Goal: Task Accomplishment & Management: Manage account settings

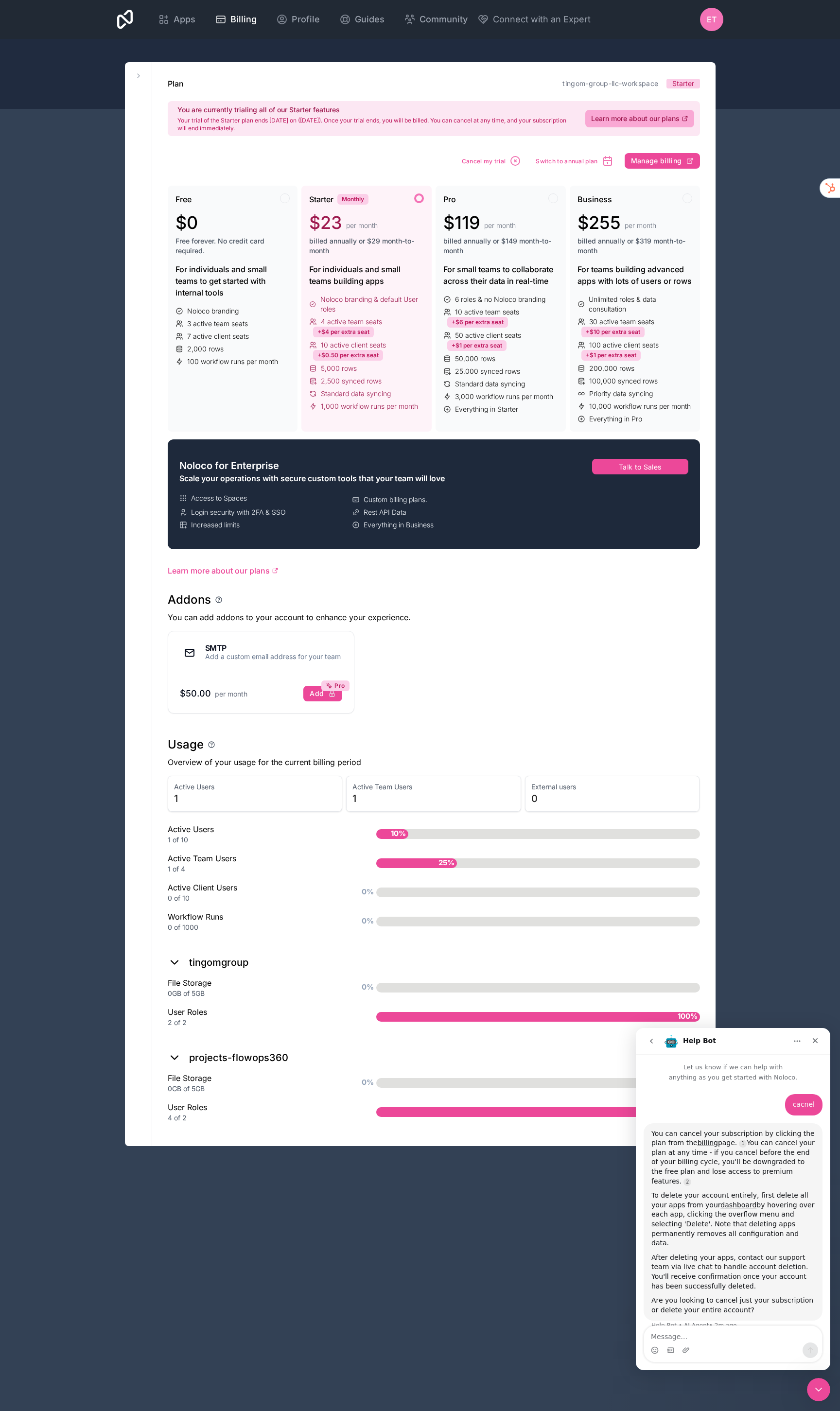
click at [711, 19] on span "ET" at bounding box center [711, 19] width 10 height 12
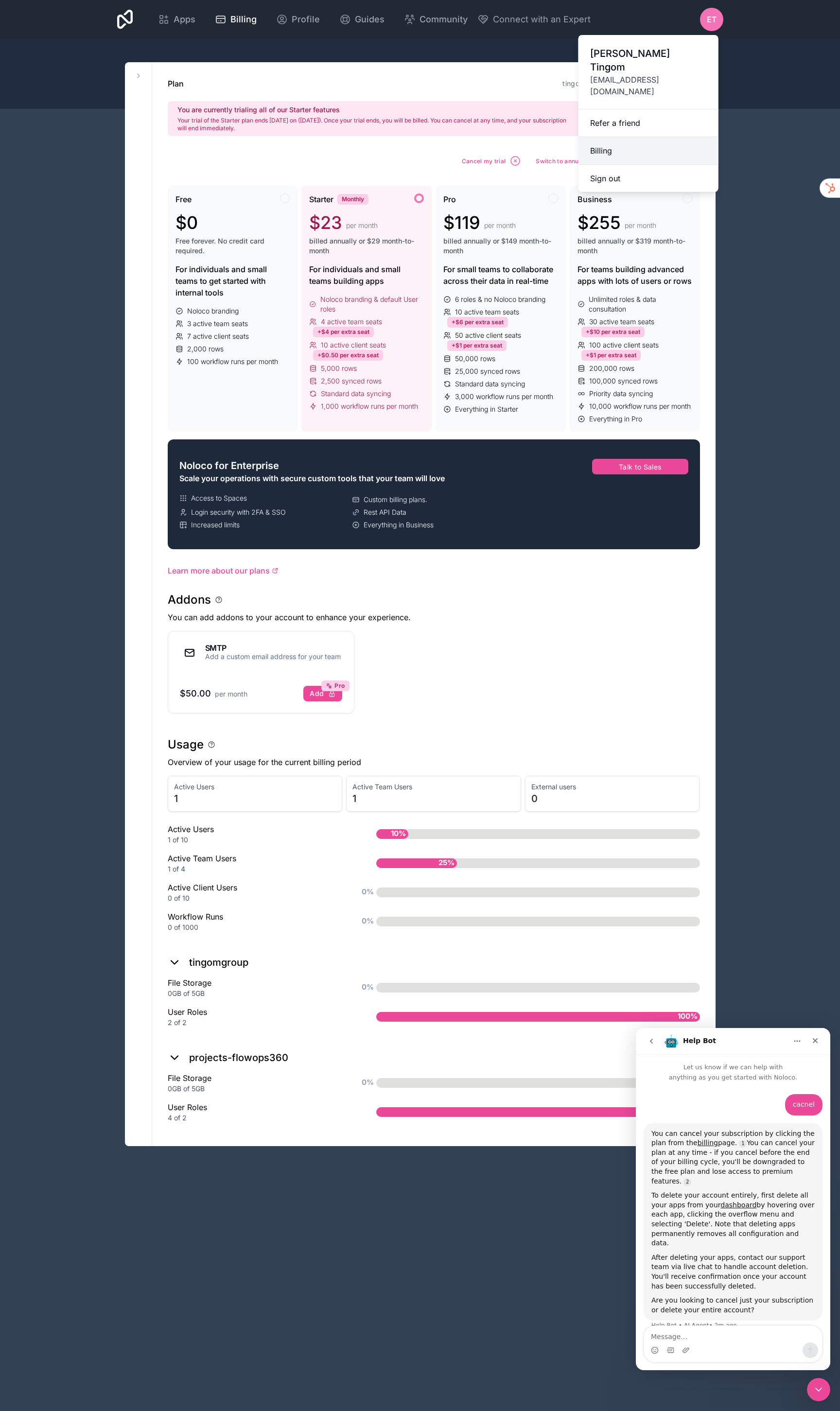
click at [601, 137] on link "Billing" at bounding box center [648, 150] width 140 height 27
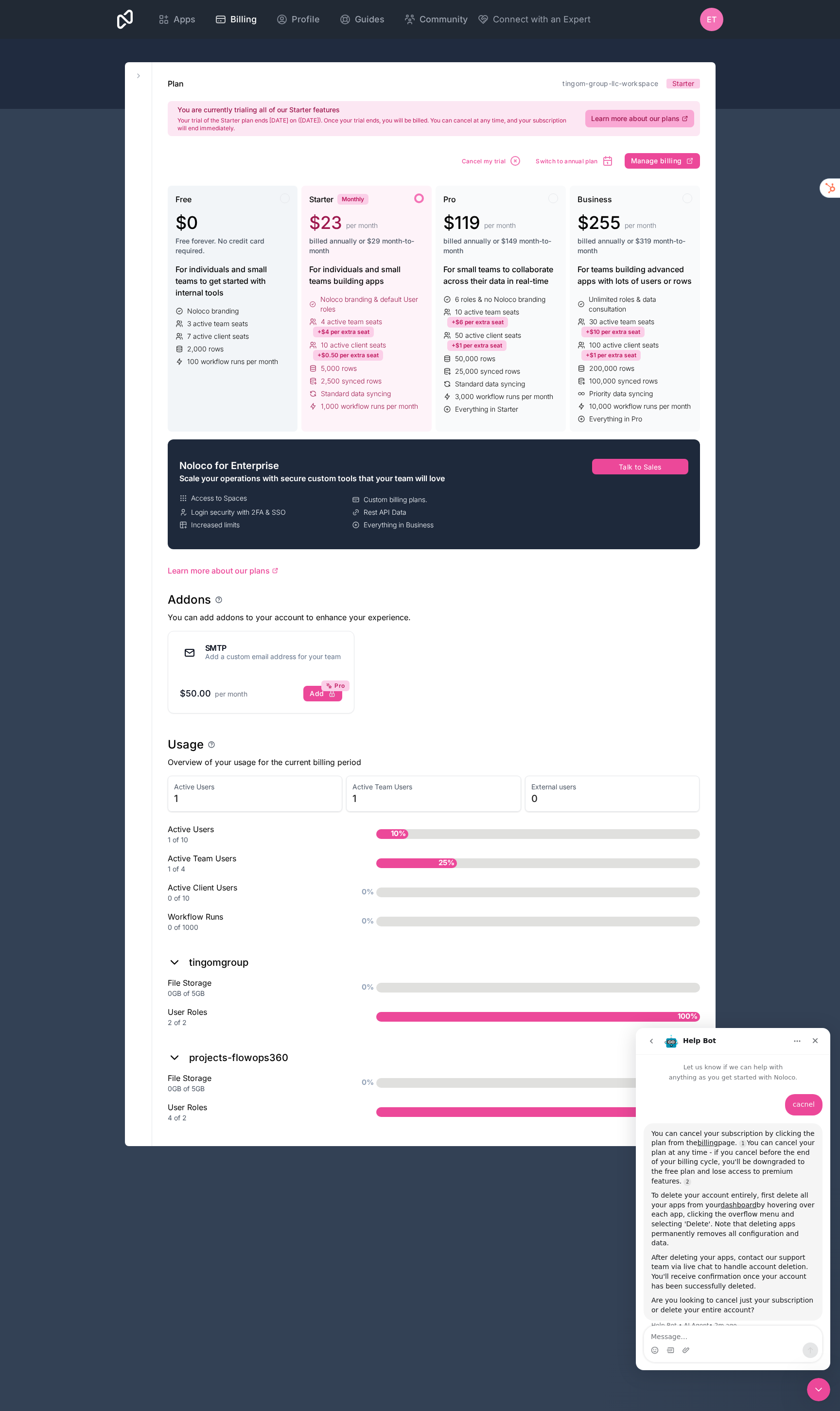
click at [221, 241] on span "Free forever. No credit card required." at bounding box center [233, 246] width 115 height 19
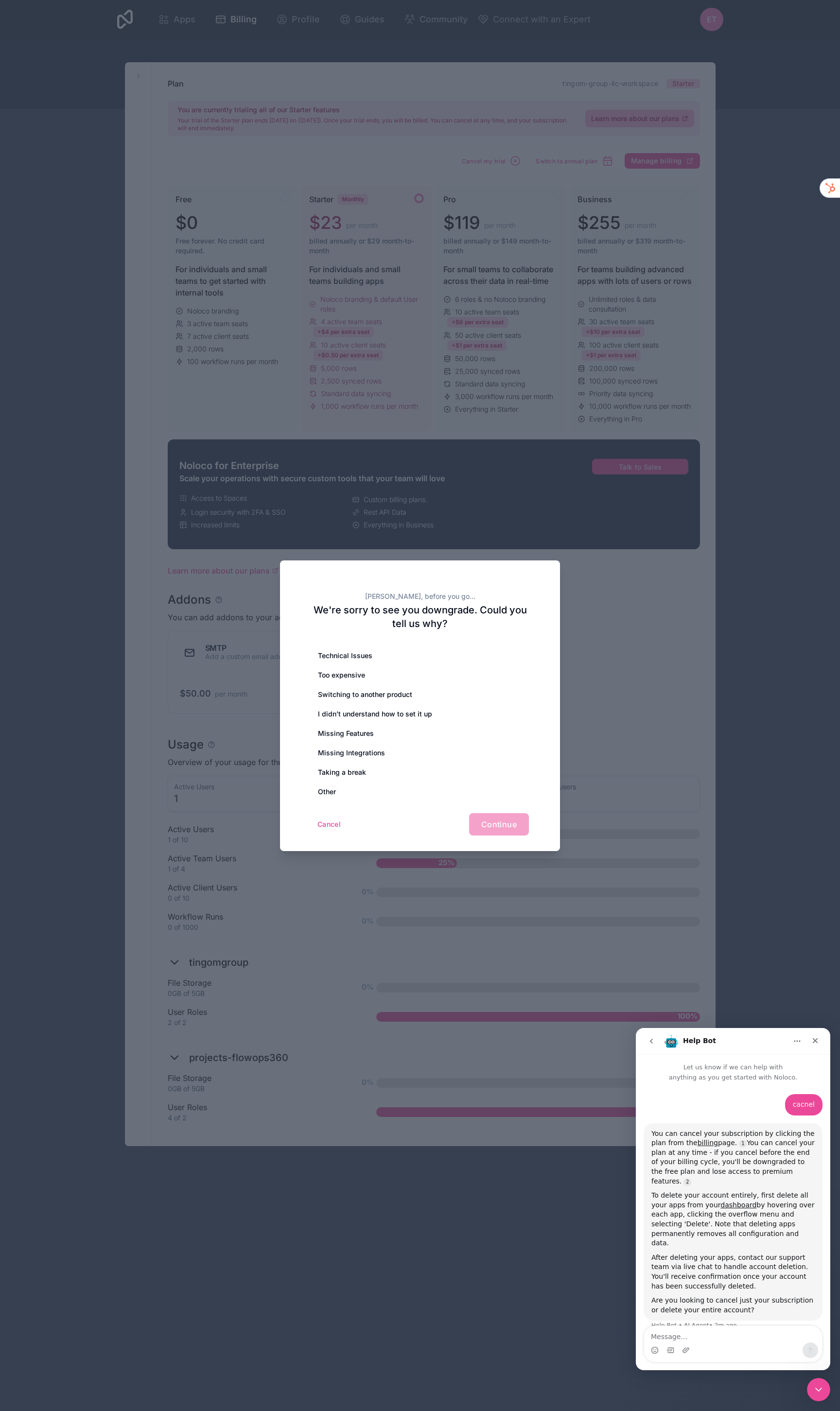
click at [509, 821] on div "Cancel Continue" at bounding box center [420, 823] width 218 height 22
click at [481, 698] on div "Switching to another product" at bounding box center [420, 695] width 218 height 19
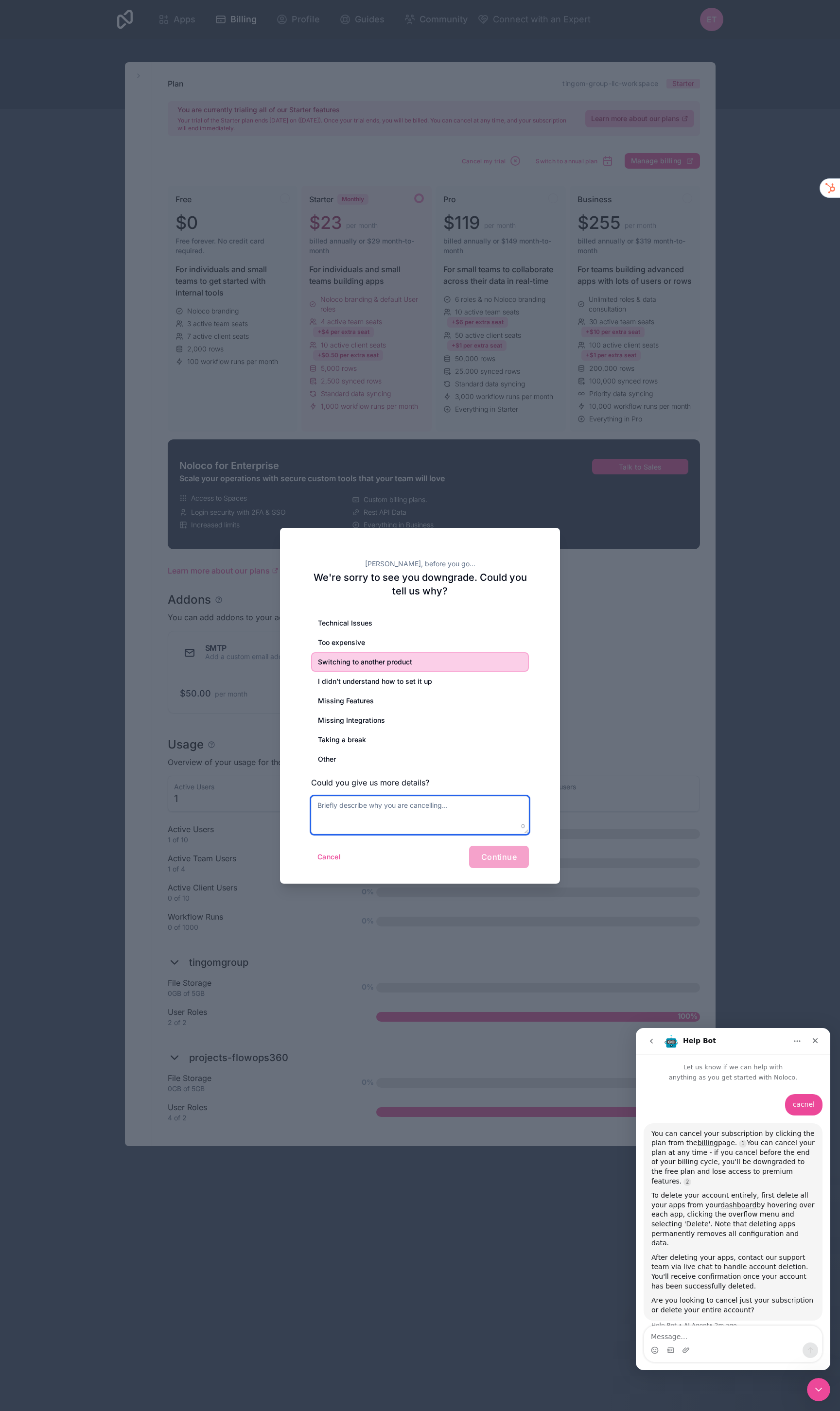
click at [427, 800] on textarea at bounding box center [420, 814] width 218 height 38
type textarea "airtable"
click at [508, 859] on div "Cancel Continue" at bounding box center [420, 856] width 218 height 22
click at [512, 855] on div "Cancel Continue" at bounding box center [420, 856] width 218 height 22
click at [403, 762] on div "Other" at bounding box center [420, 759] width 218 height 19
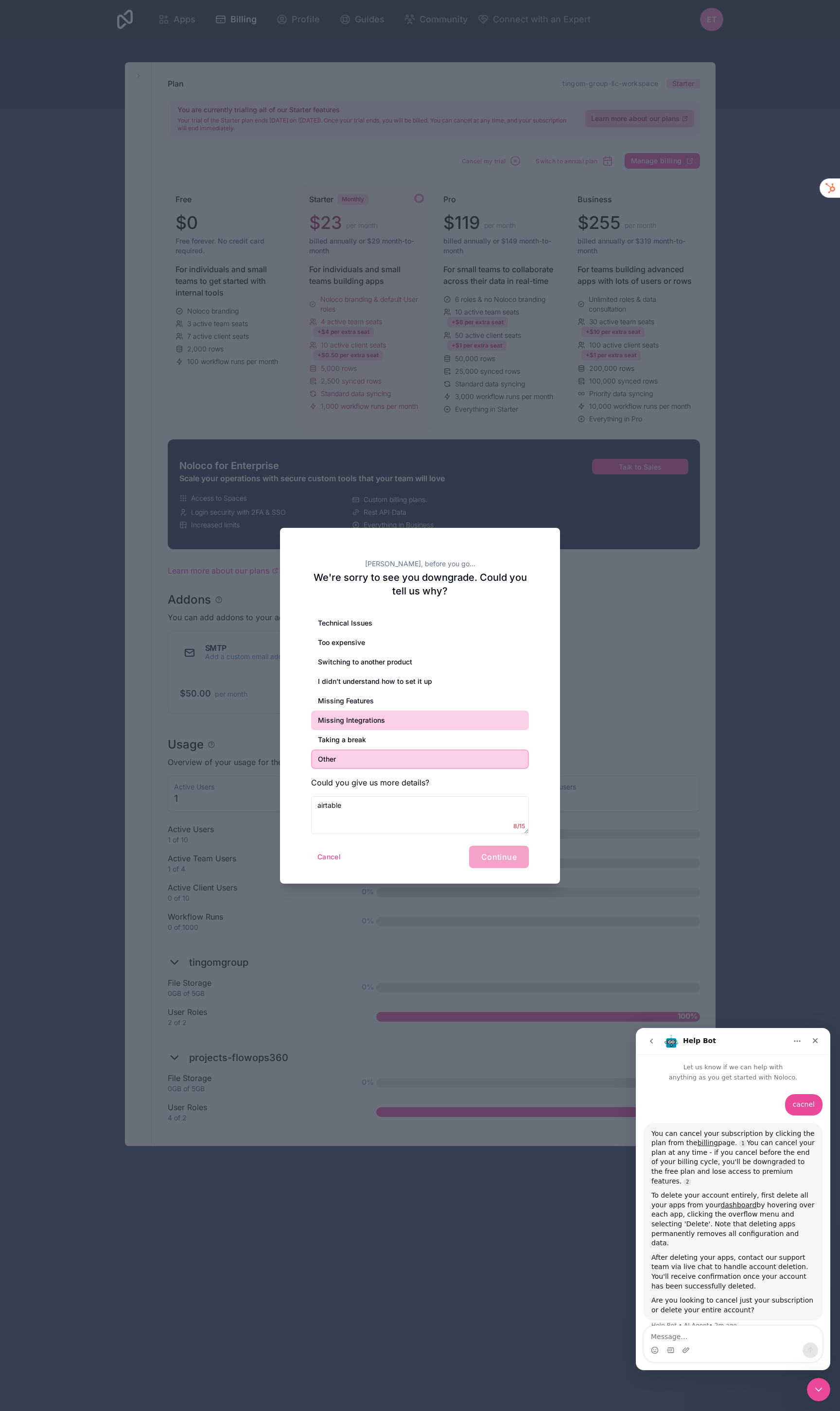
click at [432, 721] on div "Missing Integrations" at bounding box center [420, 721] width 218 height 19
click at [327, 853] on button "Cancel" at bounding box center [328, 857] width 36 height 16
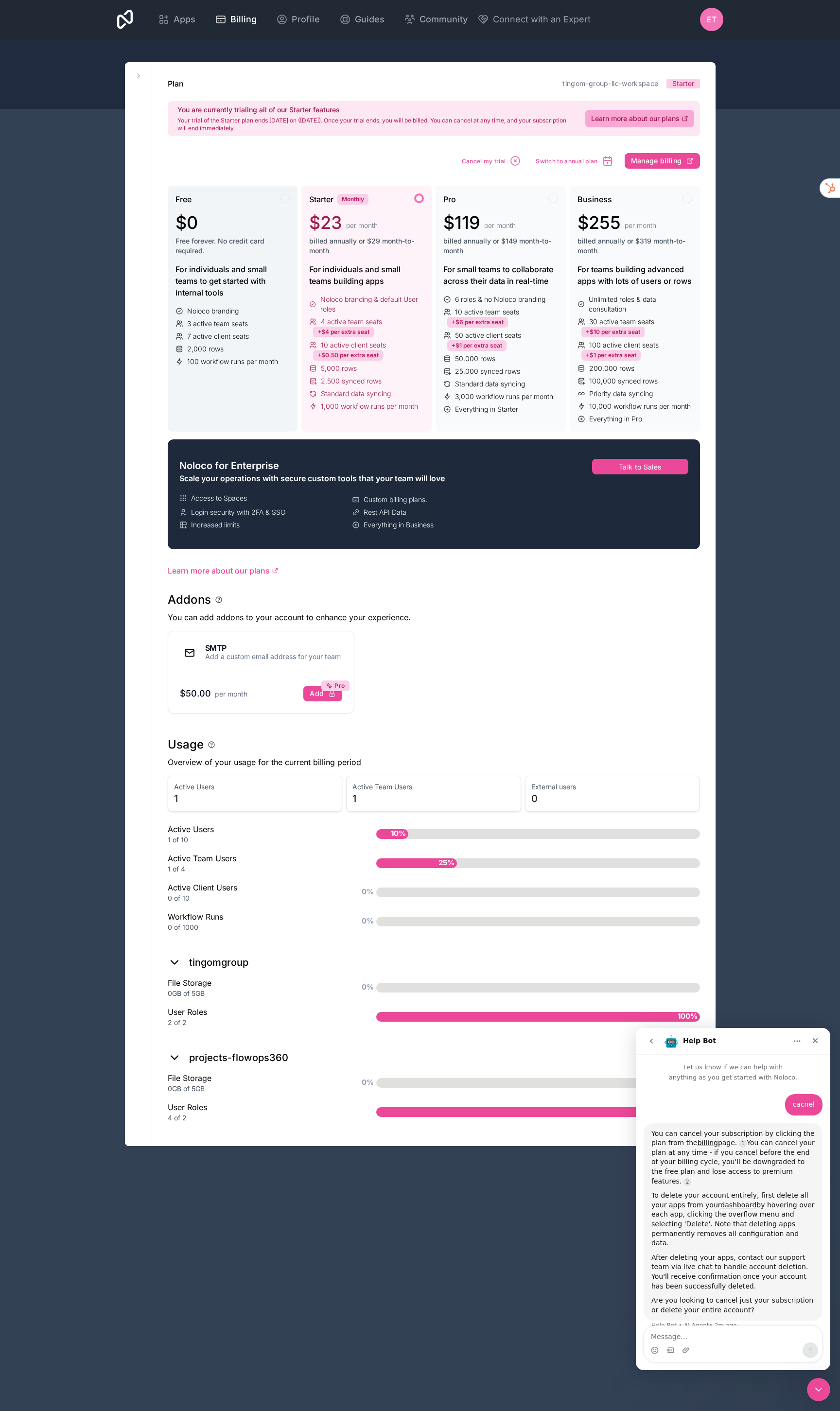
click at [260, 262] on div "Free $0 Free forever. No credit card required." at bounding box center [233, 227] width 115 height 70
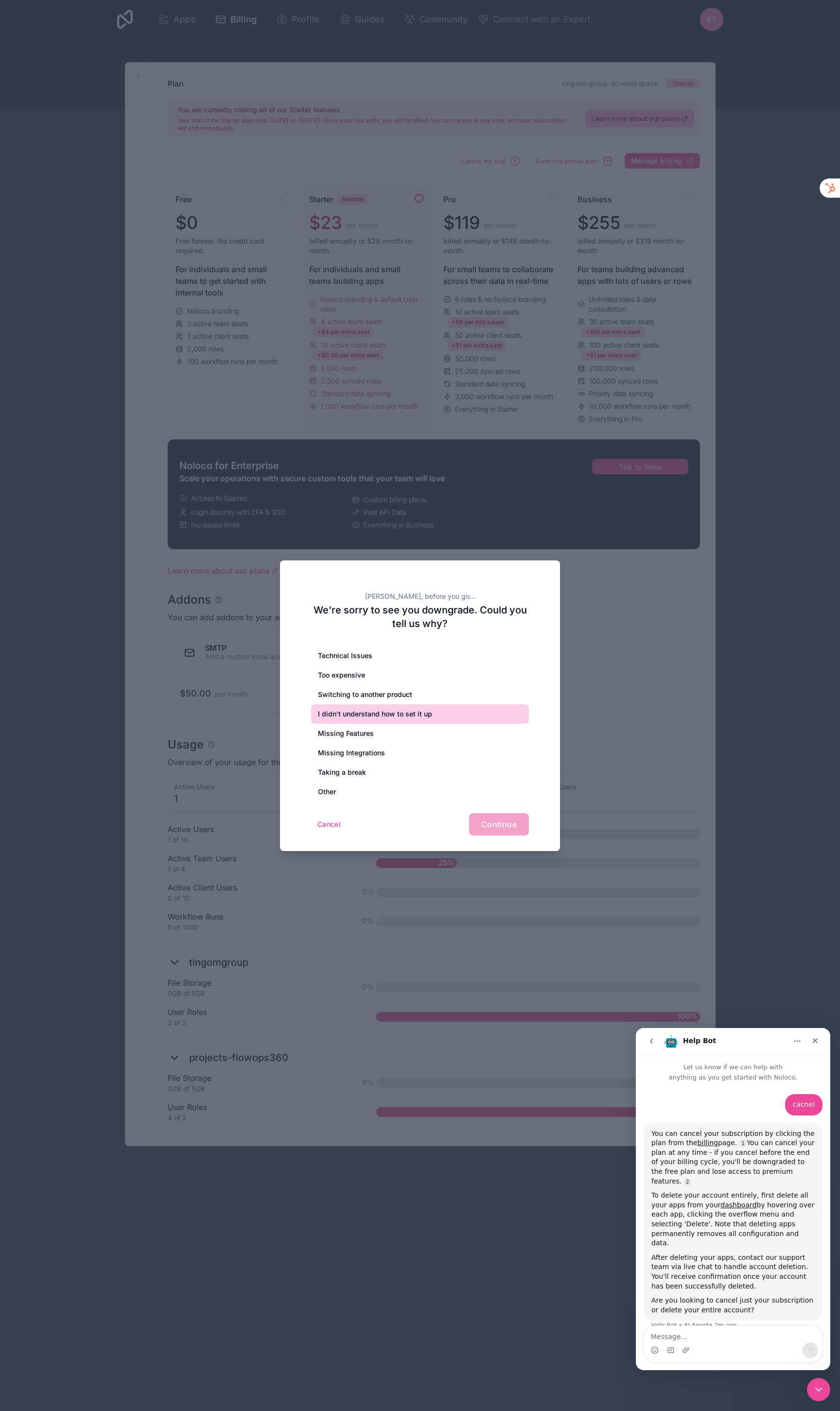
click at [374, 673] on div "Too expensive" at bounding box center [420, 675] width 218 height 19
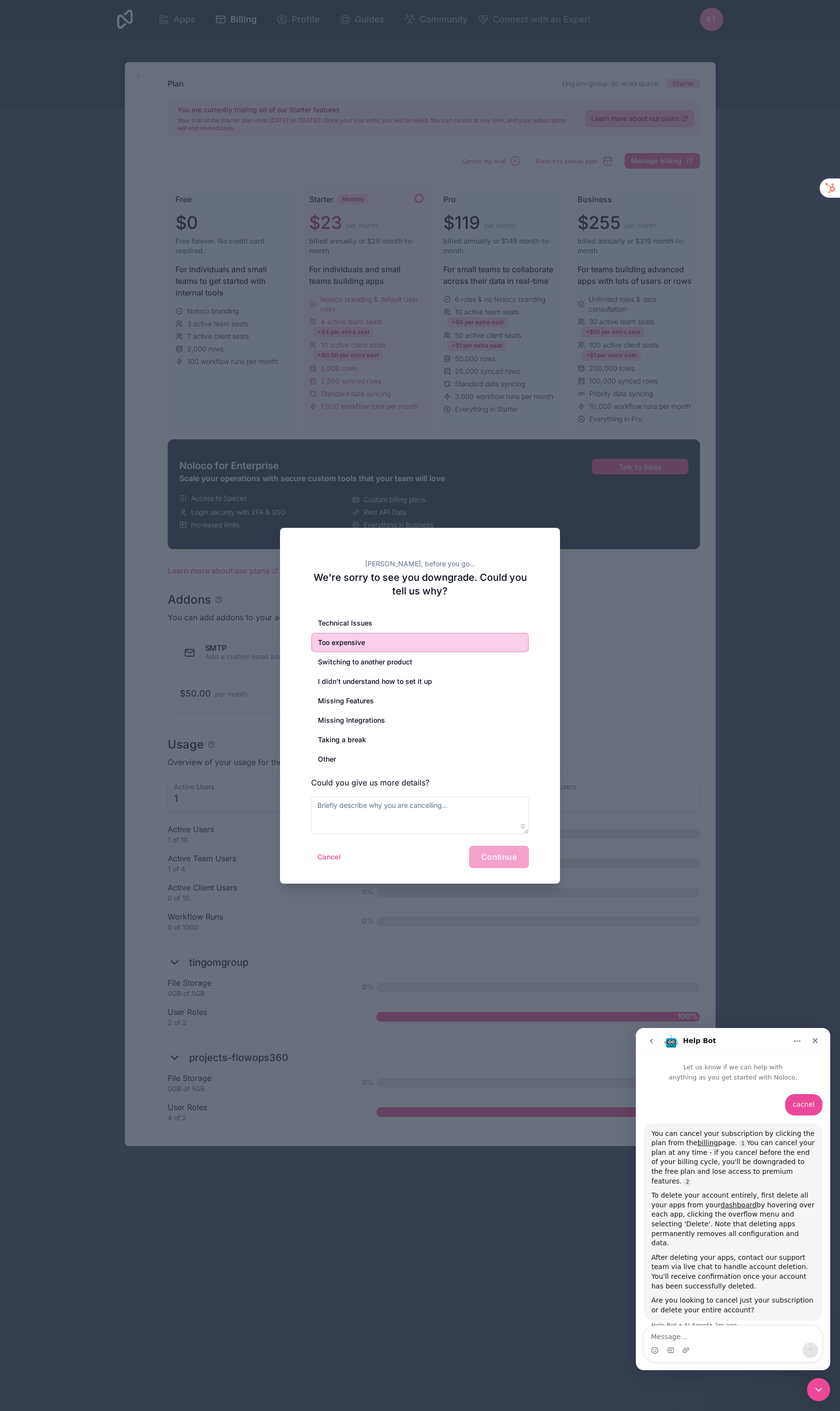
click at [499, 848] on div "Cancel Continue" at bounding box center [420, 856] width 218 height 22
click at [434, 803] on textarea at bounding box center [420, 814] width 218 height 38
type textarea "Too much work for not enough pay off"
click at [497, 852] on span "Continue" at bounding box center [498, 856] width 35 height 10
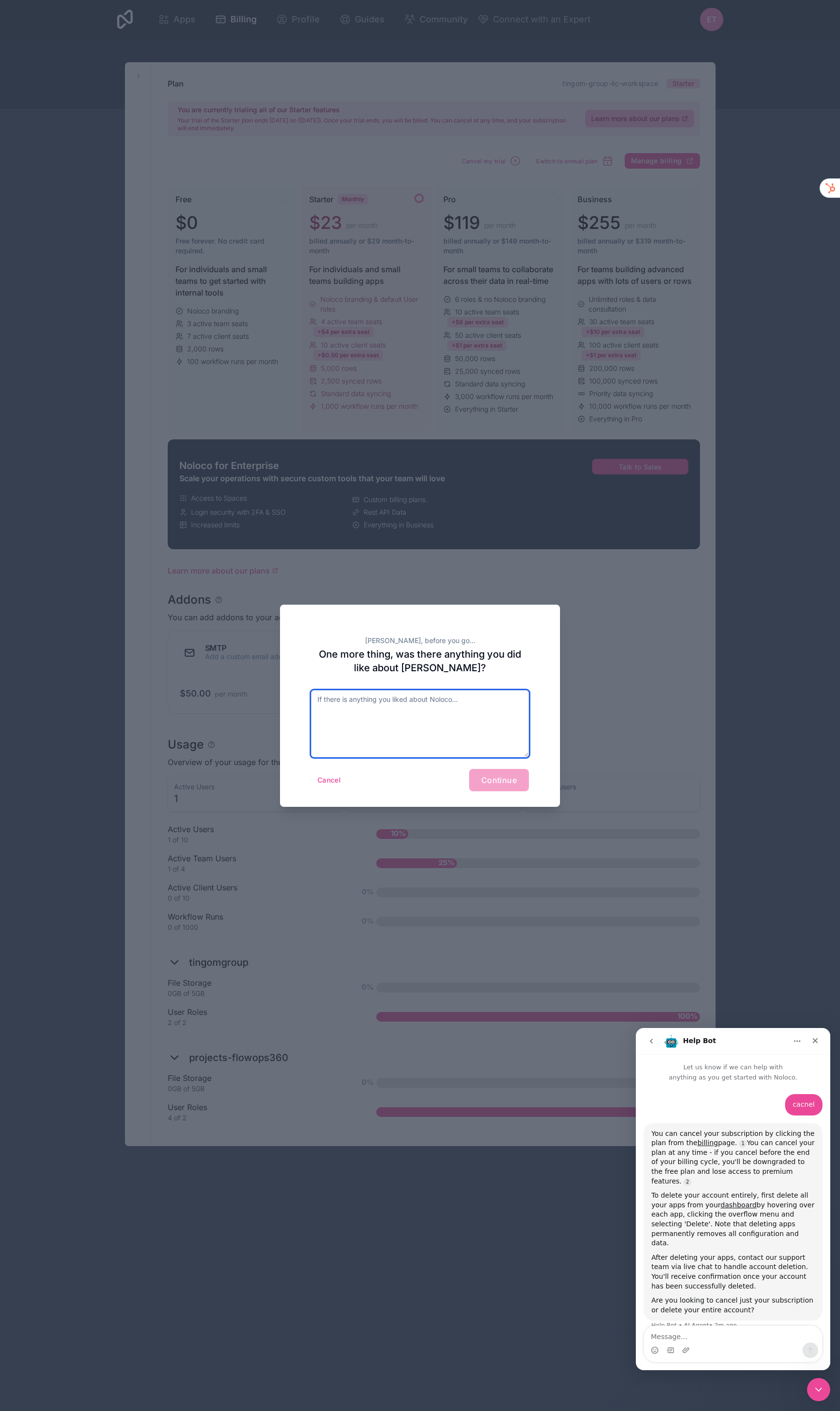
click at [449, 715] on textarea at bounding box center [420, 724] width 218 height 67
type textarea "No i am good."
click at [505, 775] on span "Continue" at bounding box center [498, 780] width 35 height 10
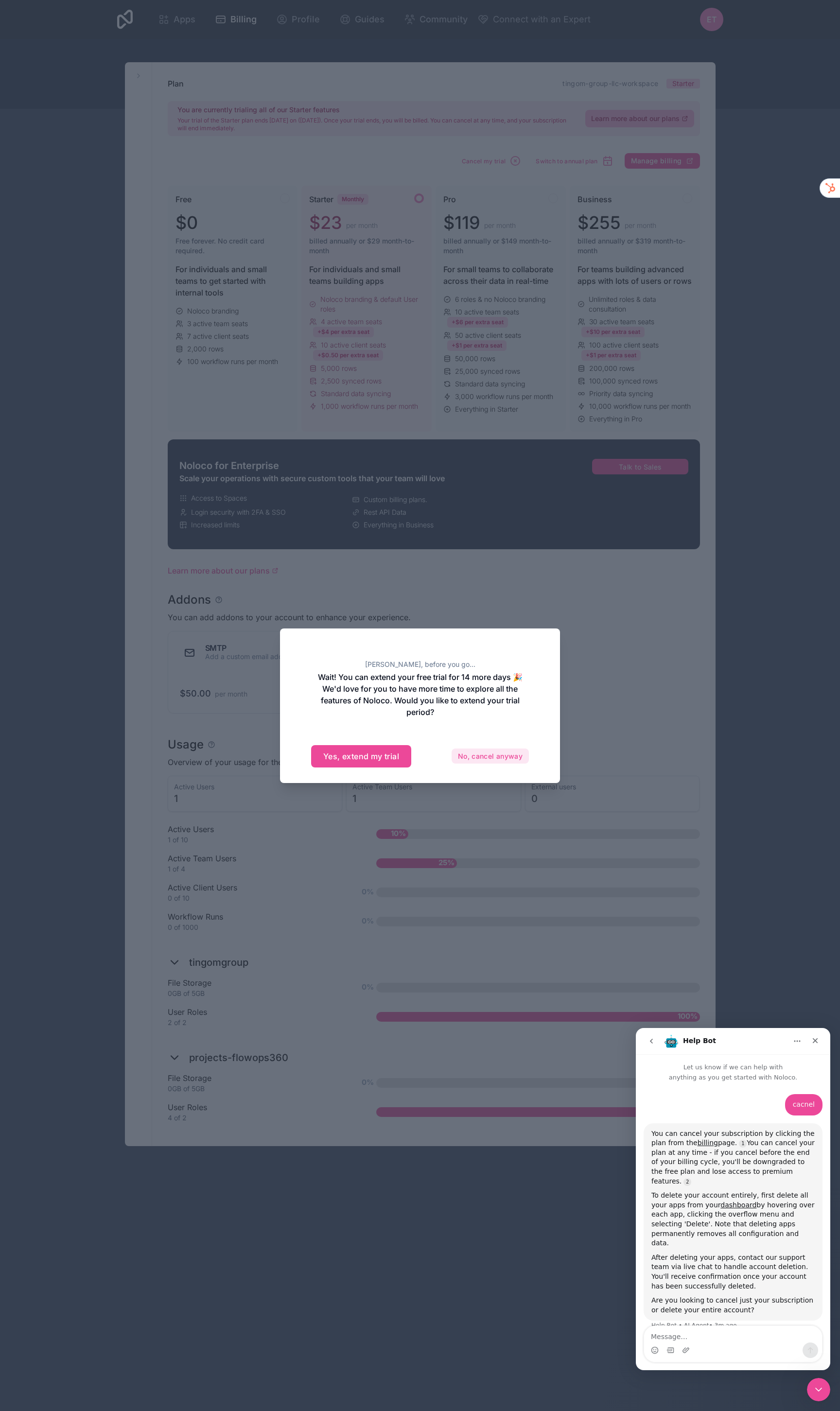
click at [488, 761] on button "No, cancel anyway" at bounding box center [489, 756] width 77 height 16
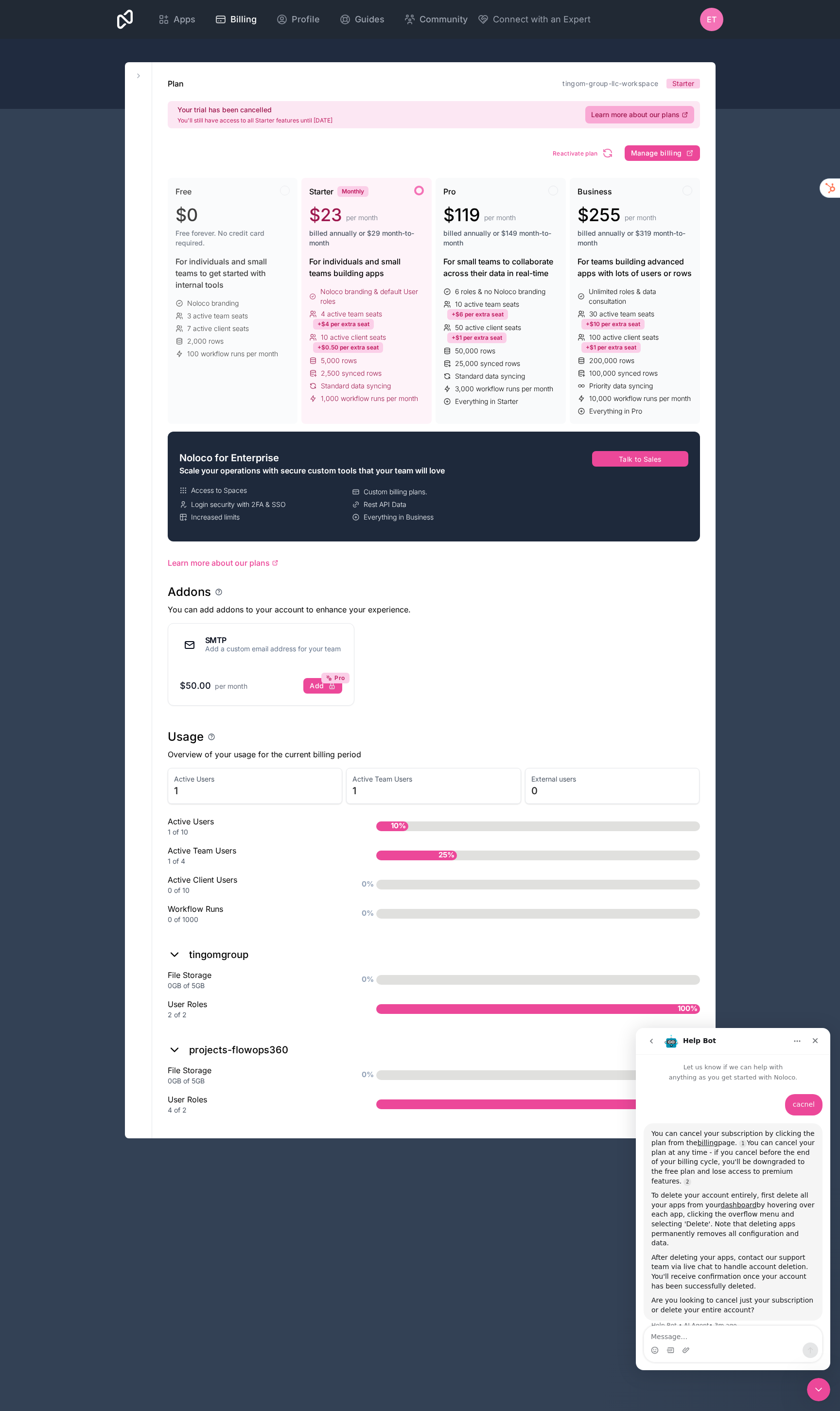
click at [716, 27] on div "ET" at bounding box center [712, 19] width 23 height 23
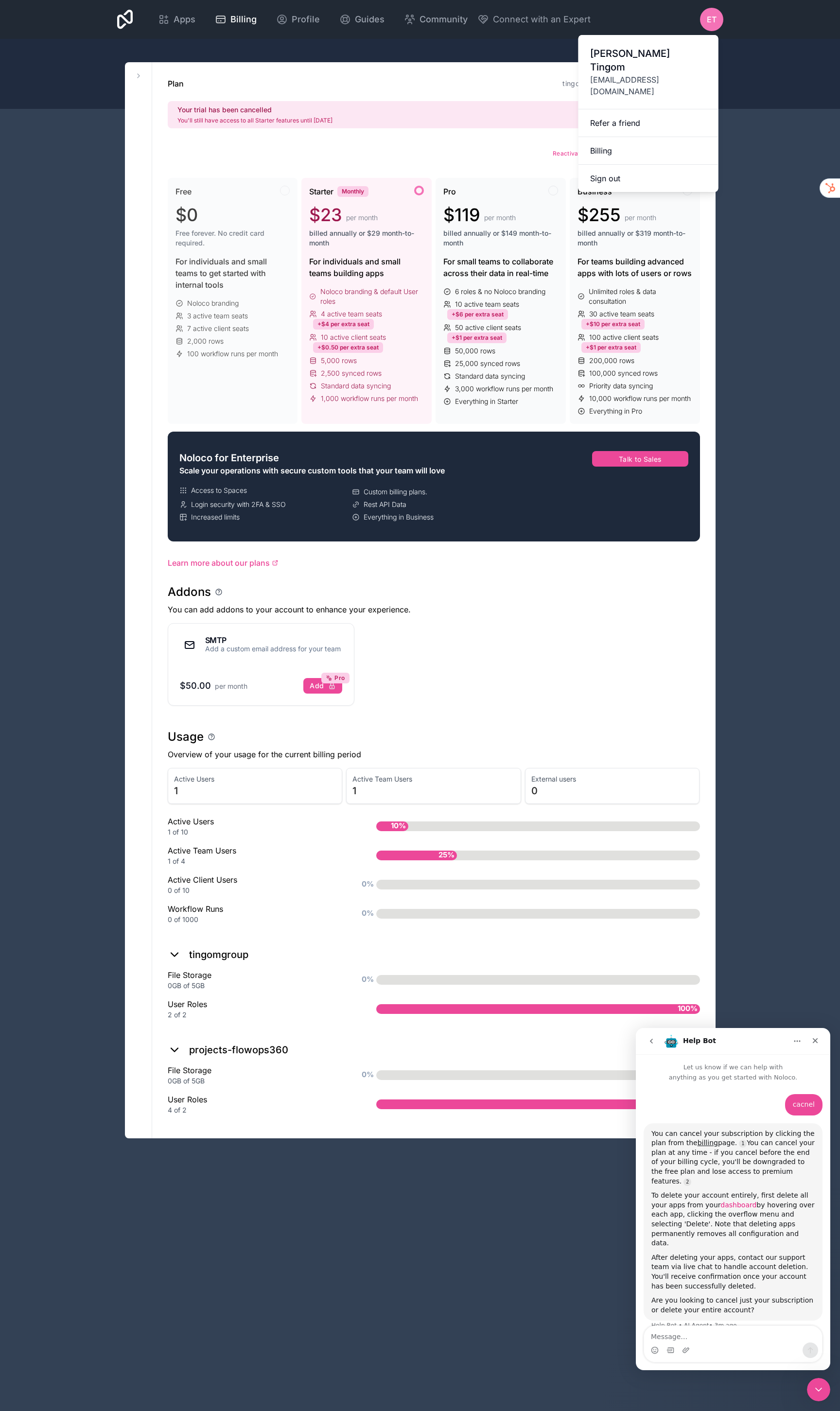
click at [727, 1201] on link "dashboard" at bounding box center [738, 1205] width 36 height 8
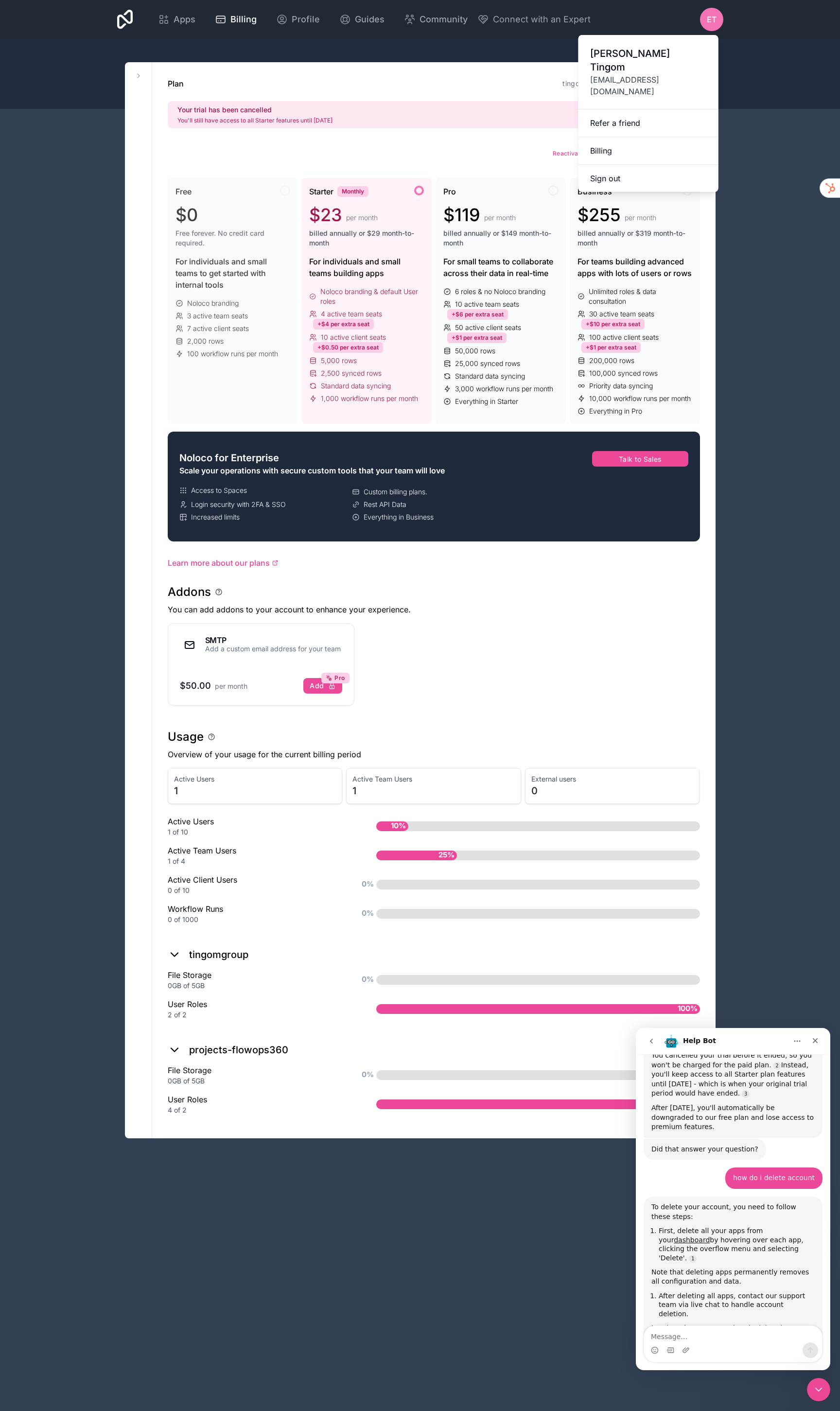
scroll to position [678, 0]
